Goal: Task Accomplishment & Management: Use online tool/utility

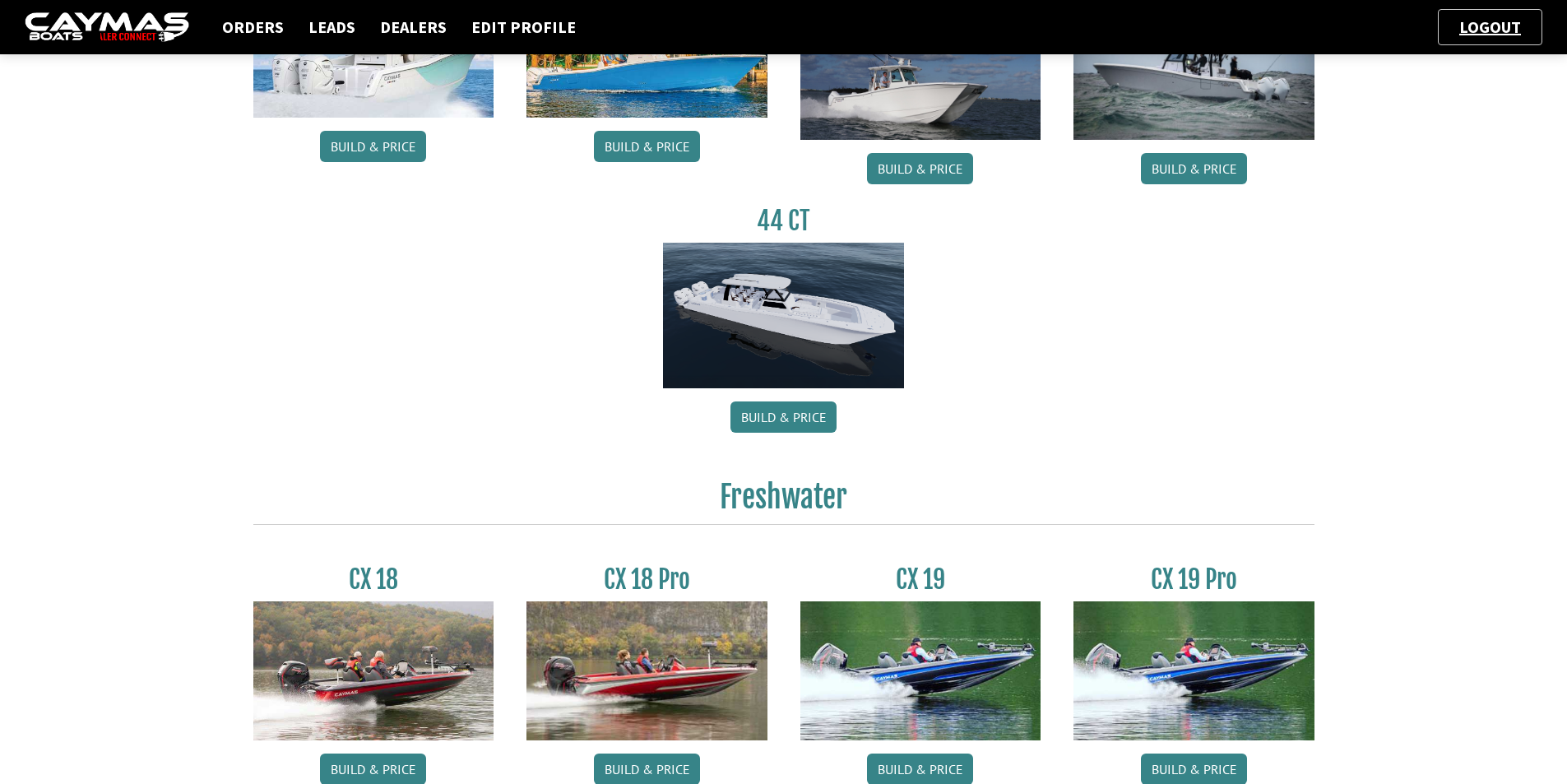
scroll to position [986, 0]
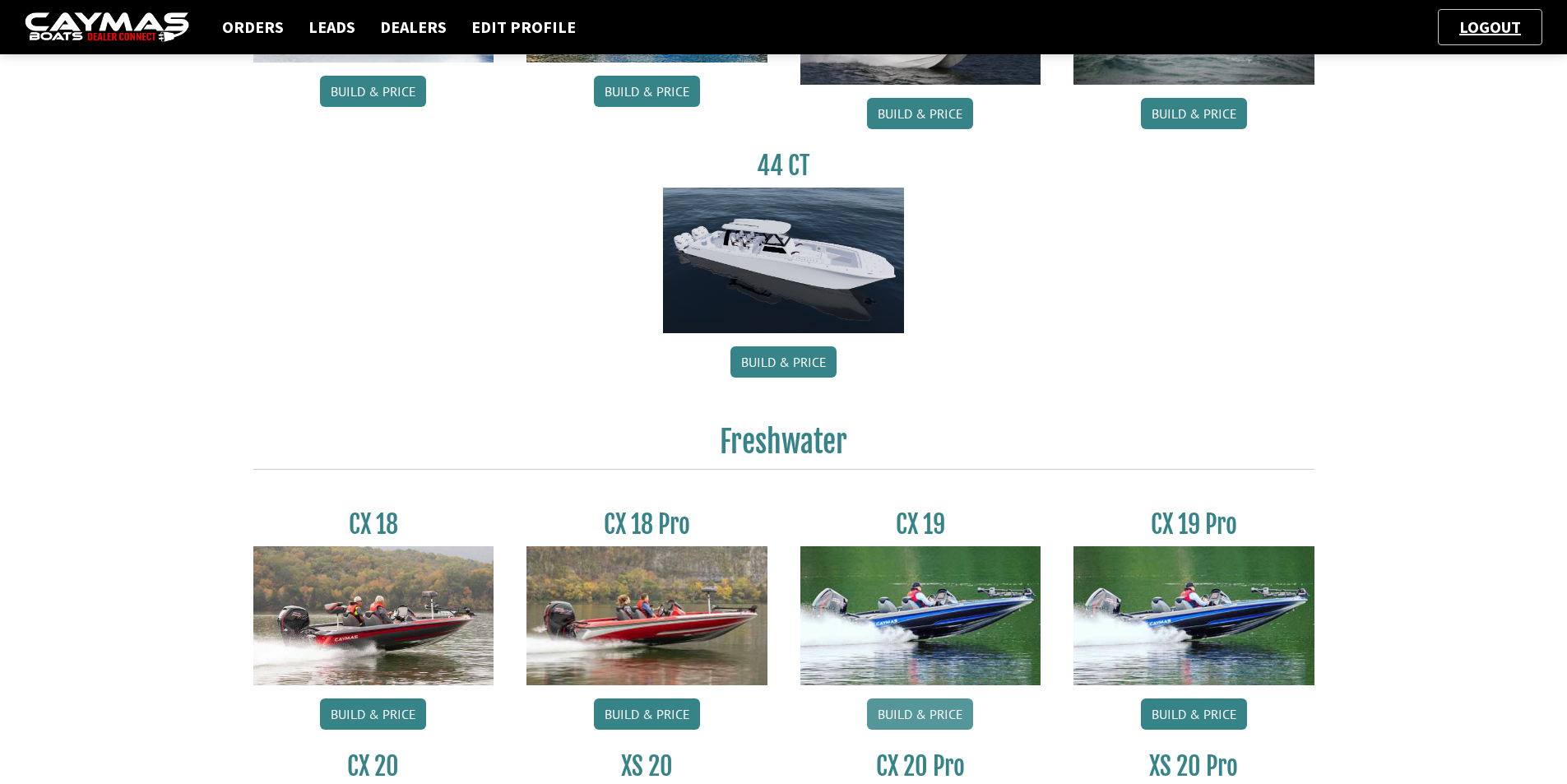
click at [881, 709] on link "Build & Price" at bounding box center [920, 714] width 106 height 31
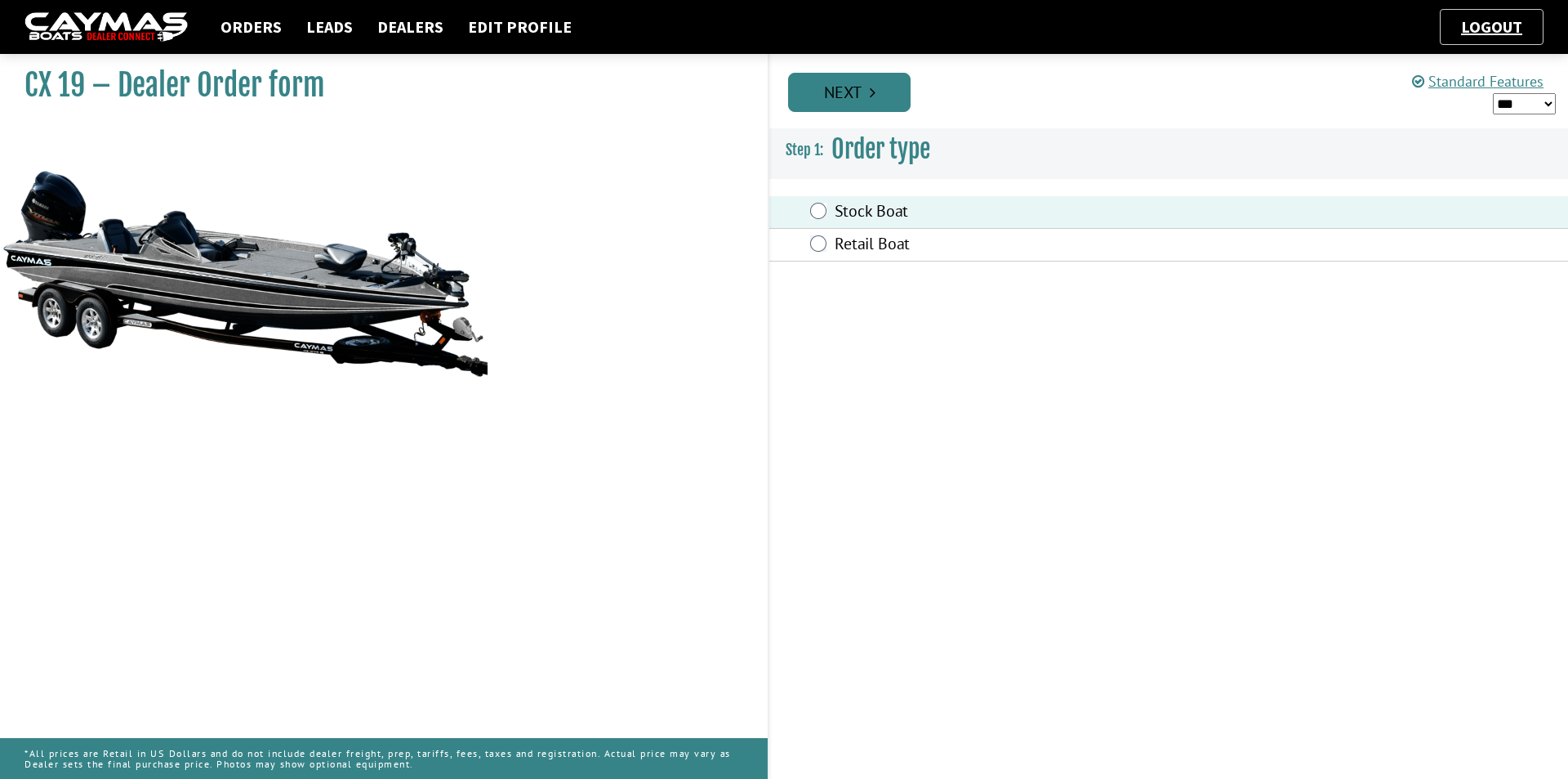
click at [853, 95] on link "Next" at bounding box center [849, 92] width 122 height 39
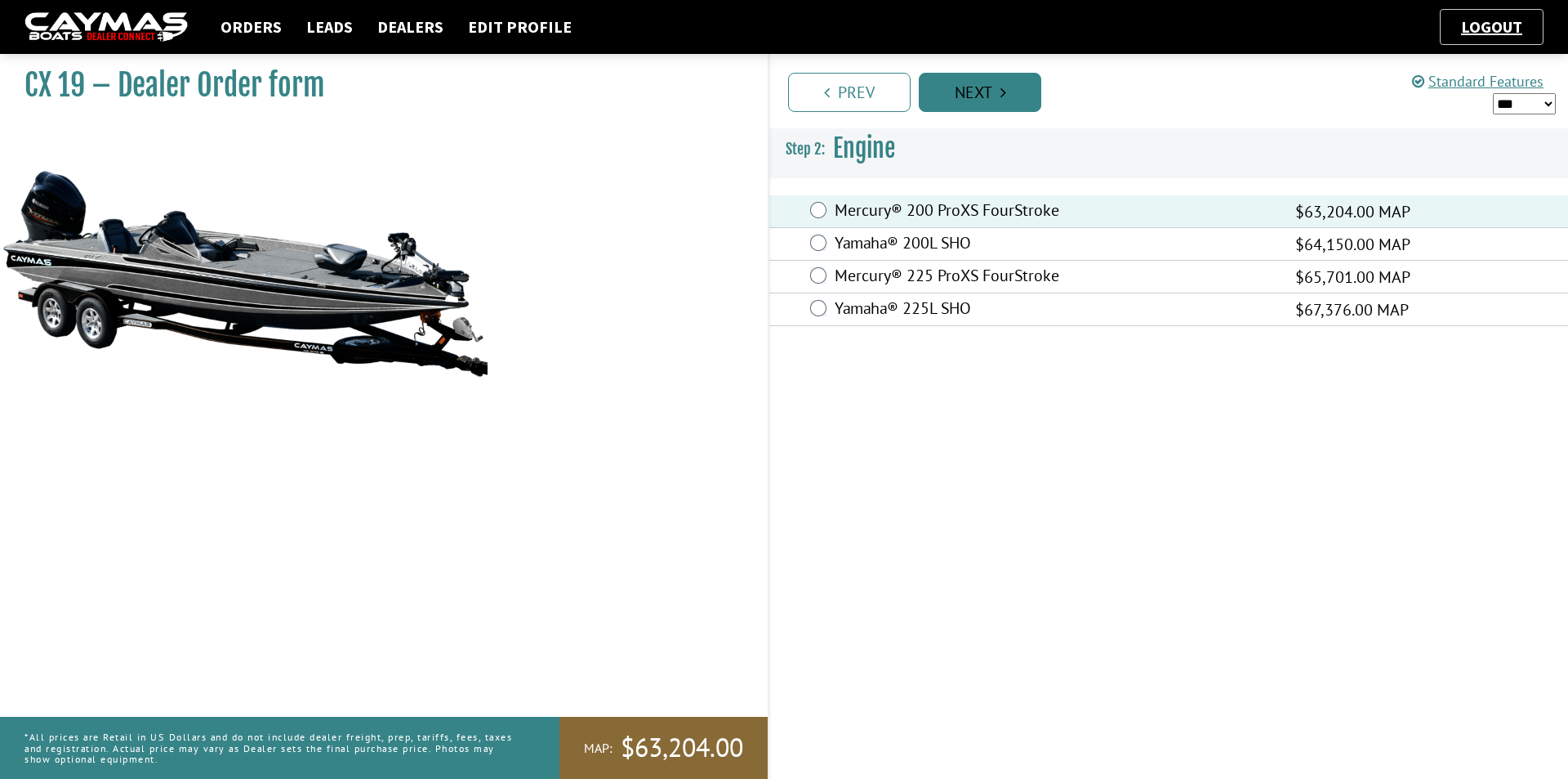
click at [958, 96] on link "Next" at bounding box center [980, 92] width 122 height 39
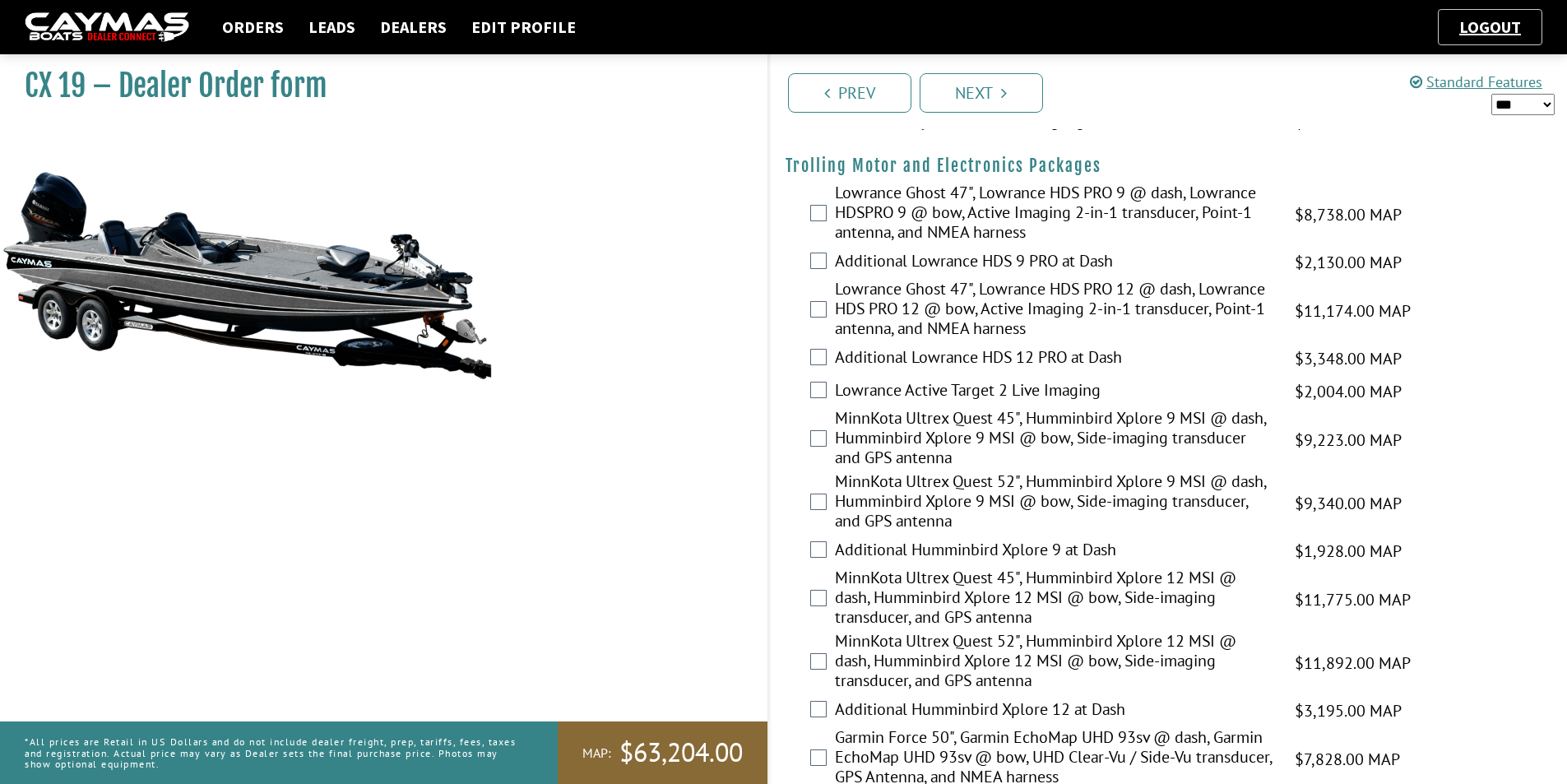
scroll to position [165, 0]
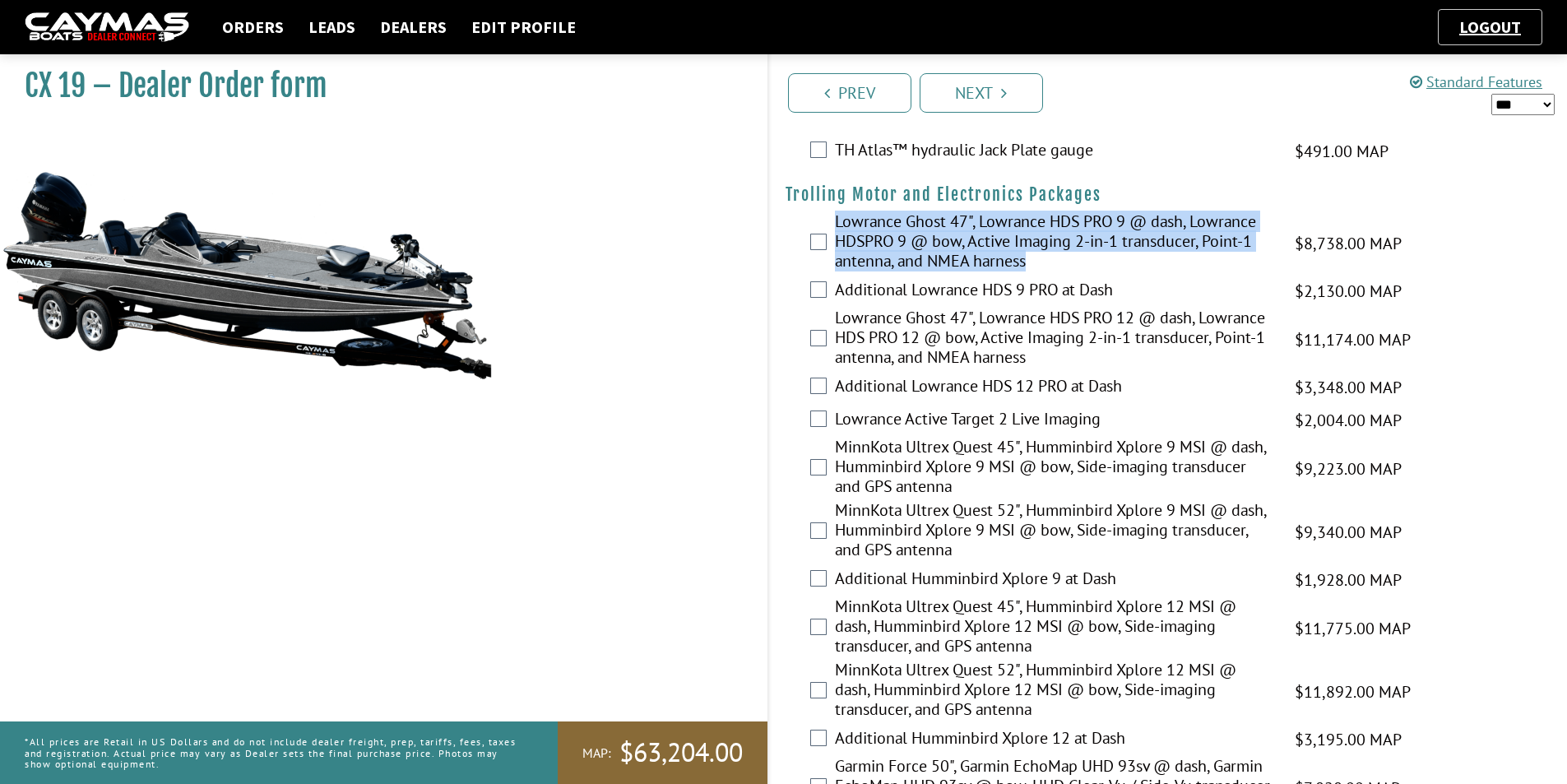
drag, startPoint x: 1052, startPoint y: 264, endPoint x: 833, endPoint y: 213, distance: 224.9
click at [833, 213] on div "Lowrance Ghost 47", Lowrance HDS PRO 9 @ dash, Lowrance HDSPRO 9 @ bow, Active …" at bounding box center [1169, 242] width 799 height 63
copy label "Lowrance Ghost 47", Lowrance HDS PRO 9 @ dash, Lowrance HDSPRO 9 @ bow, Active …"
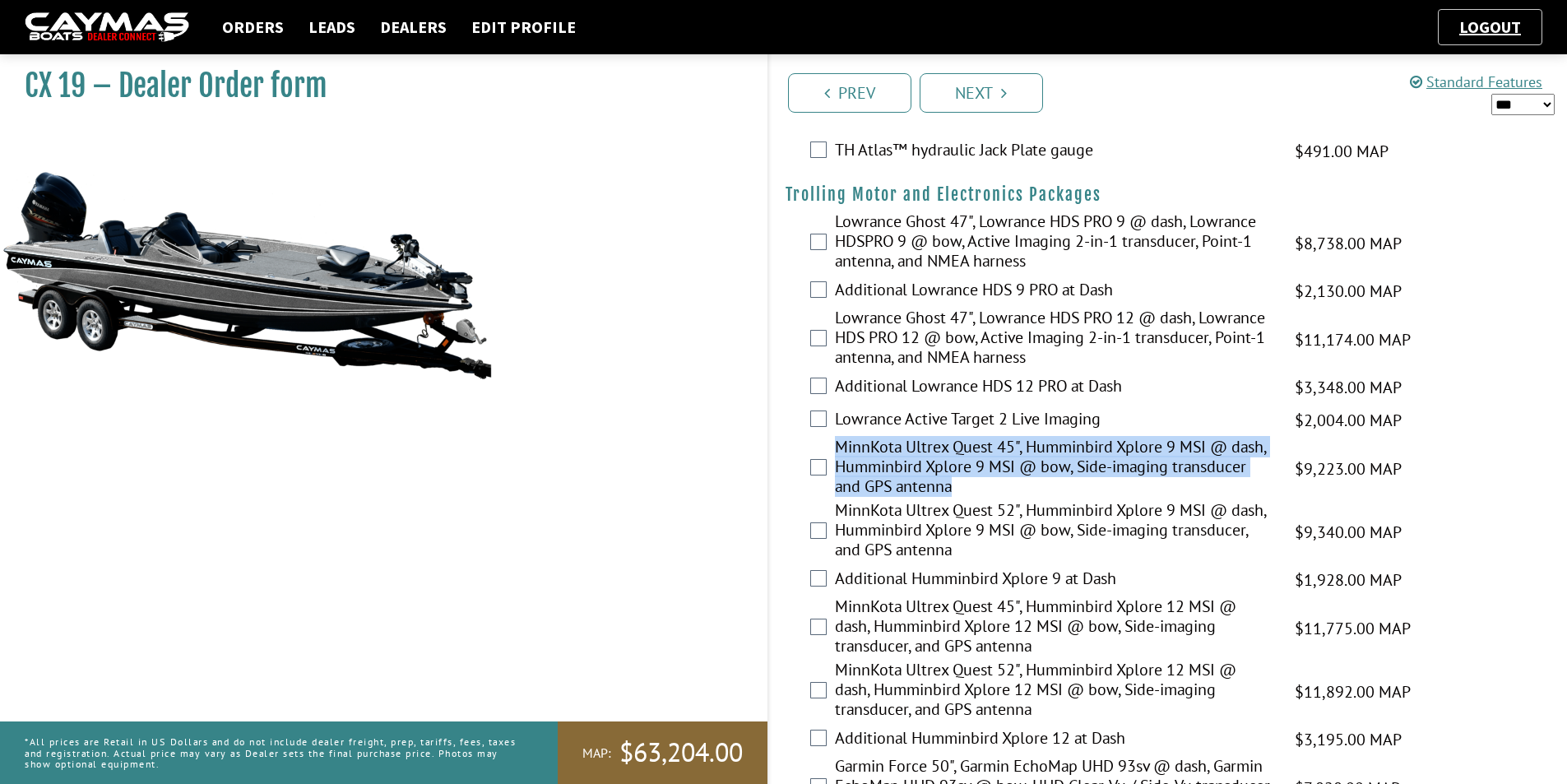
drag, startPoint x: 971, startPoint y: 485, endPoint x: 825, endPoint y: 445, distance: 151.4
click at [825, 445] on div "MinnKota Ultrex Quest 45", Humminbird Xplore 9 MSI @ dash, Humminbird Xplore 9 …" at bounding box center [1169, 468] width 799 height 63
copy label "MinnKota Ultrex Quest 45", Humminbird Xplore 9 MSI @ dash, Humminbird Xplore 9 …"
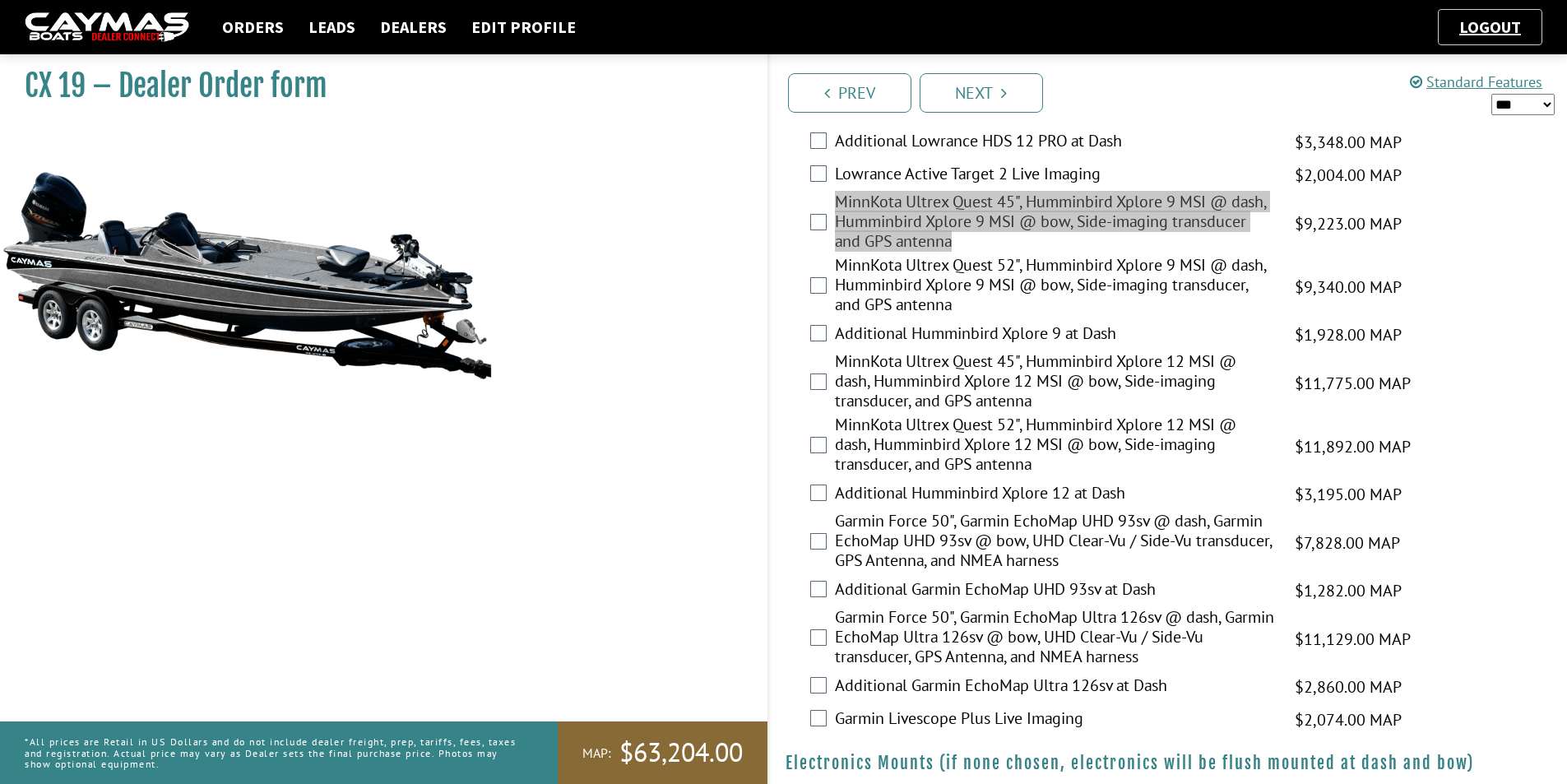
scroll to position [411, 0]
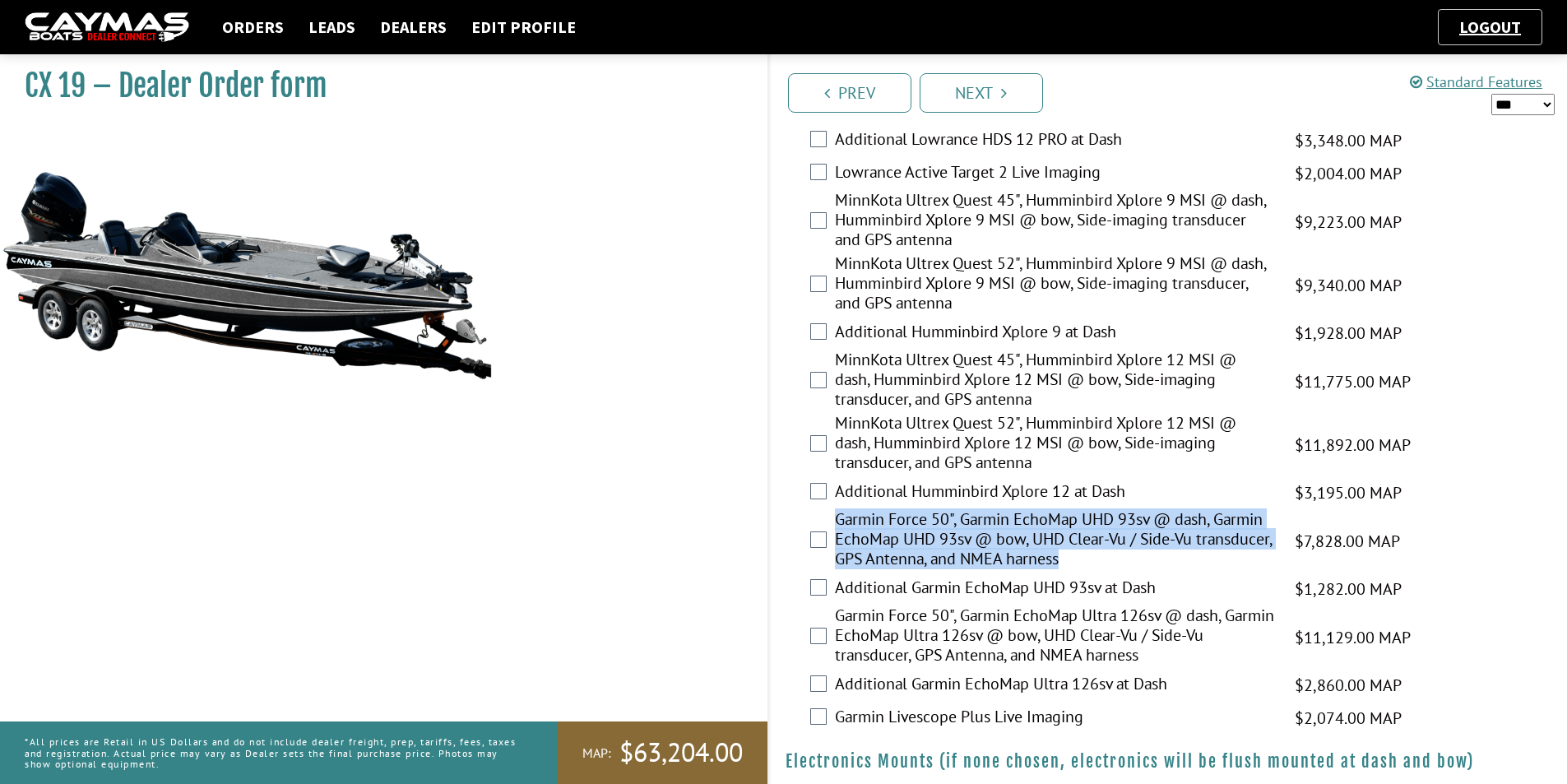
drag, startPoint x: 1153, startPoint y: 557, endPoint x: 837, endPoint y: 526, distance: 317.5
click at [837, 526] on label "Garmin Force 50", Garmin EchoMap UHD 93sv @ dash, Garmin EchoMap UHD 93sv @ bow…" at bounding box center [1054, 540] width 439 height 63
copy label "Garmin Force 50", Garmin EchoMap UHD 93sv @ dash, Garmin EchoMap UHD 93sv @ bow…"
